Goal: Navigation & Orientation: Find specific page/section

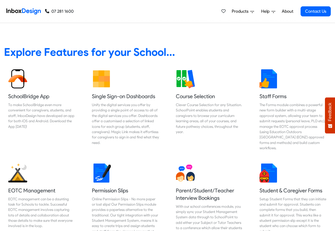
scroll to position [800, 0]
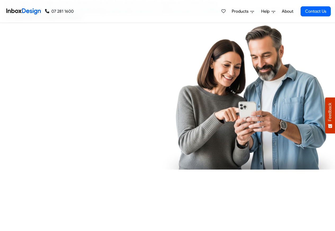
checkbox input "true"
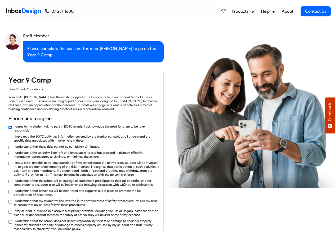
checkbox input "true"
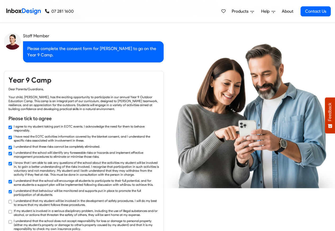
checkbox input "true"
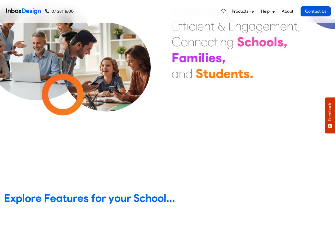
scroll to position [32, 0]
